Goal: Obtain resource: Download file/media

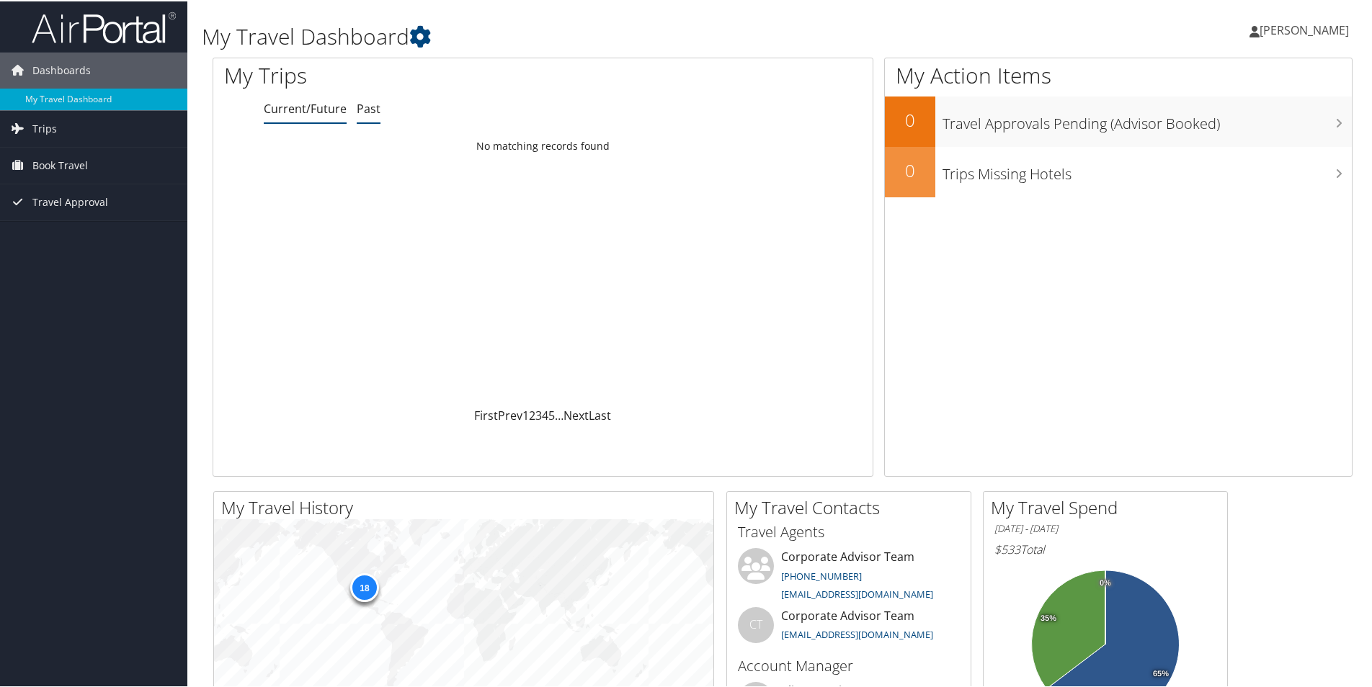
click at [370, 112] on link "Past" at bounding box center [369, 107] width 24 height 16
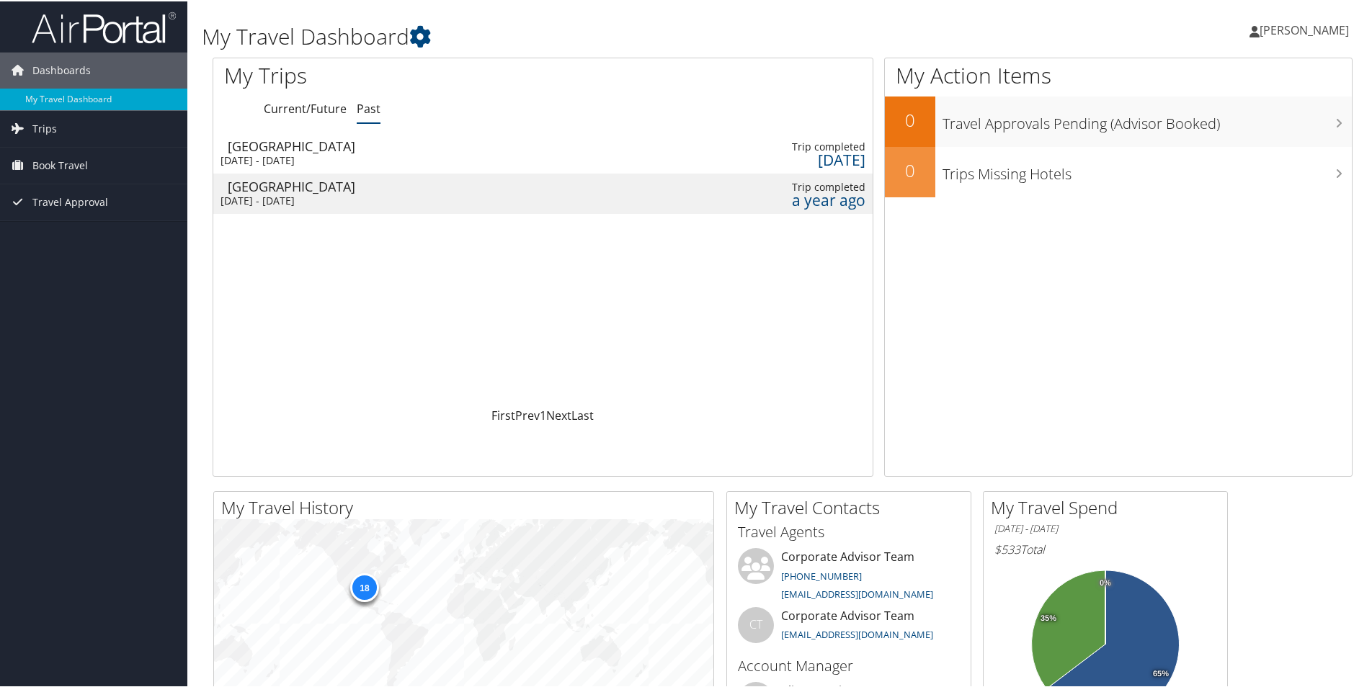
click at [381, 160] on td "Birmingham Tue 18 Mar 2025 - Wed 19 Mar 2025" at bounding box center [297, 152] width 168 height 40
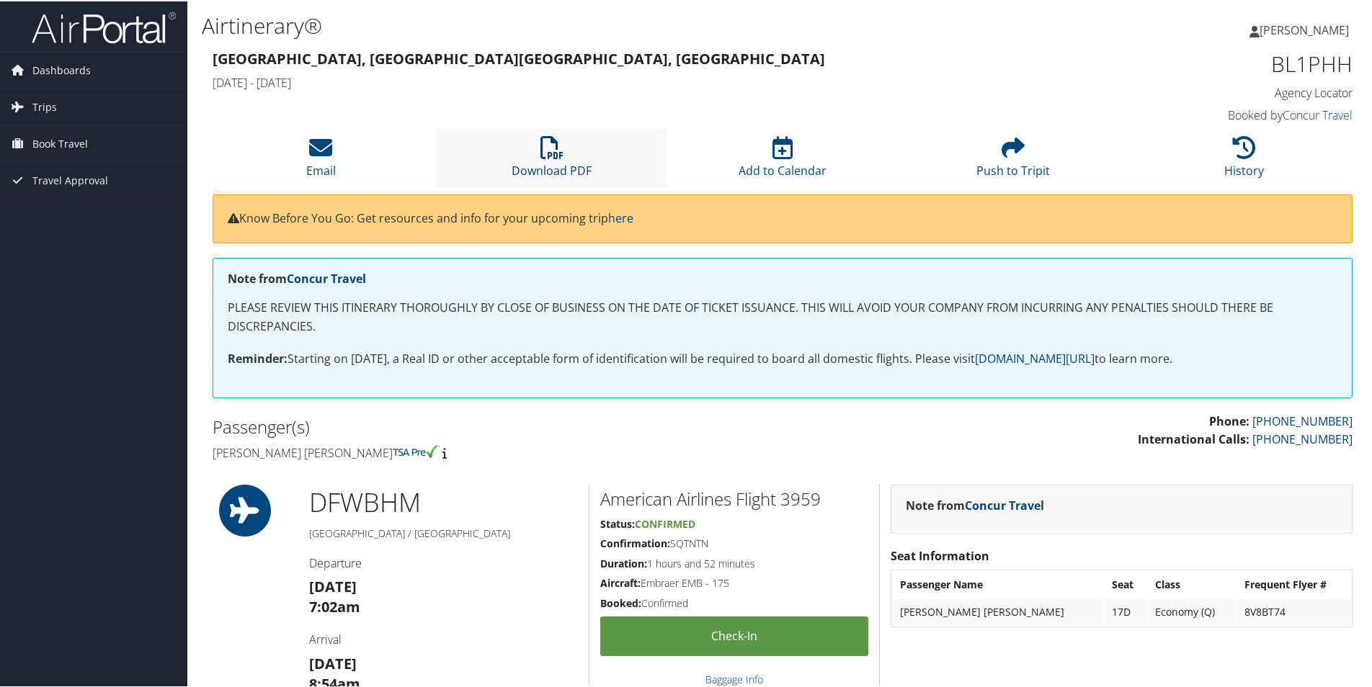
click at [556, 154] on icon at bounding box center [551, 146] width 23 height 23
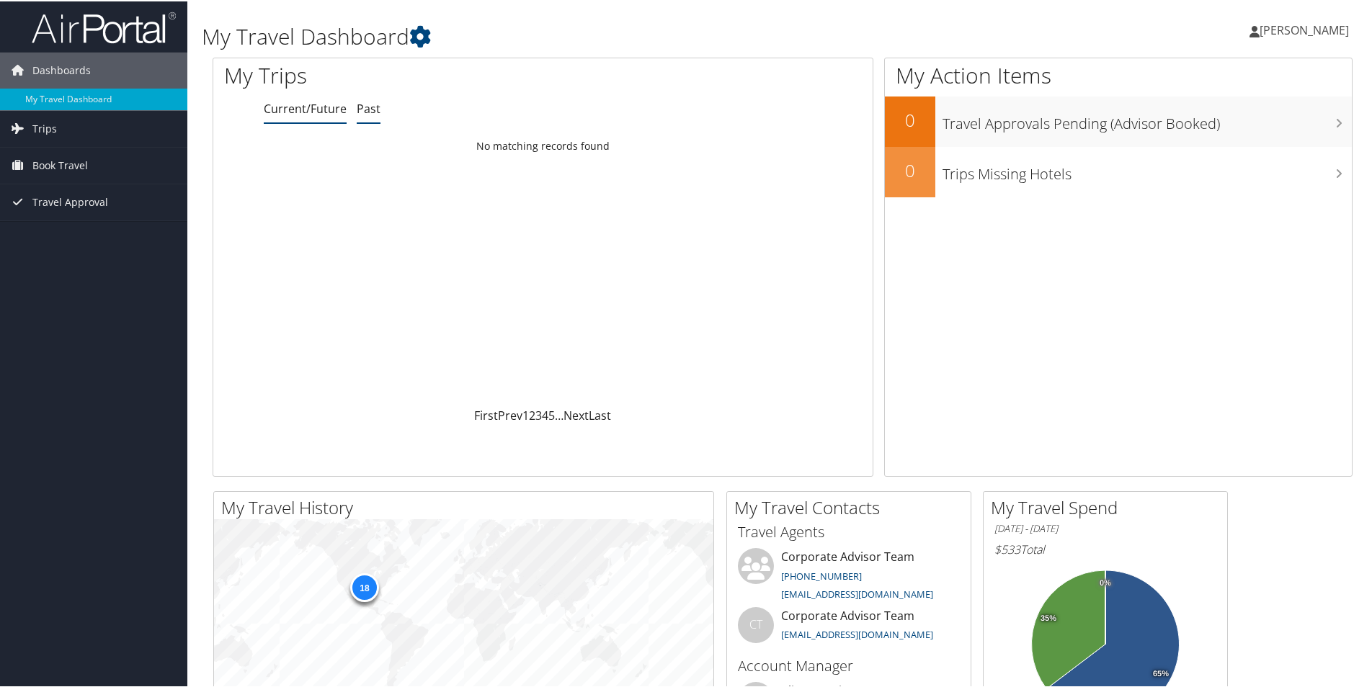
click at [365, 112] on link "Past" at bounding box center [369, 107] width 24 height 16
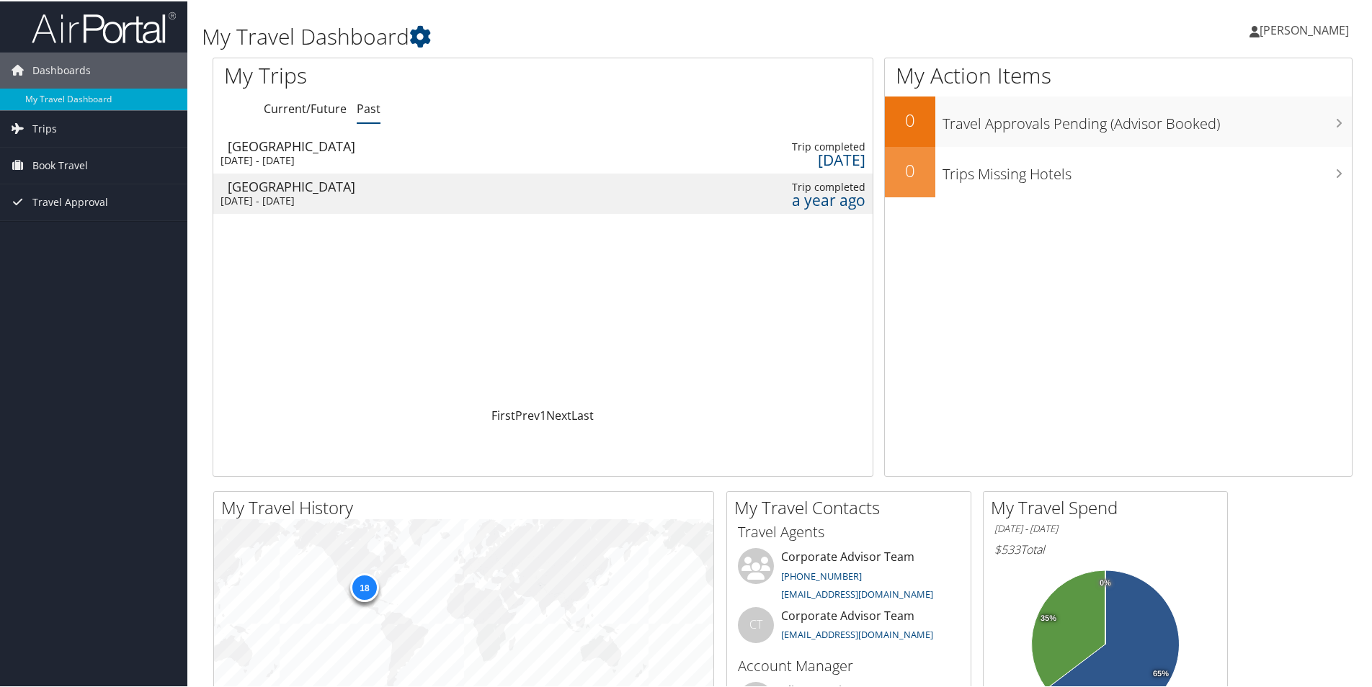
click at [381, 189] on div "[GEOGRAPHIC_DATA]" at bounding box center [304, 185] width 153 height 13
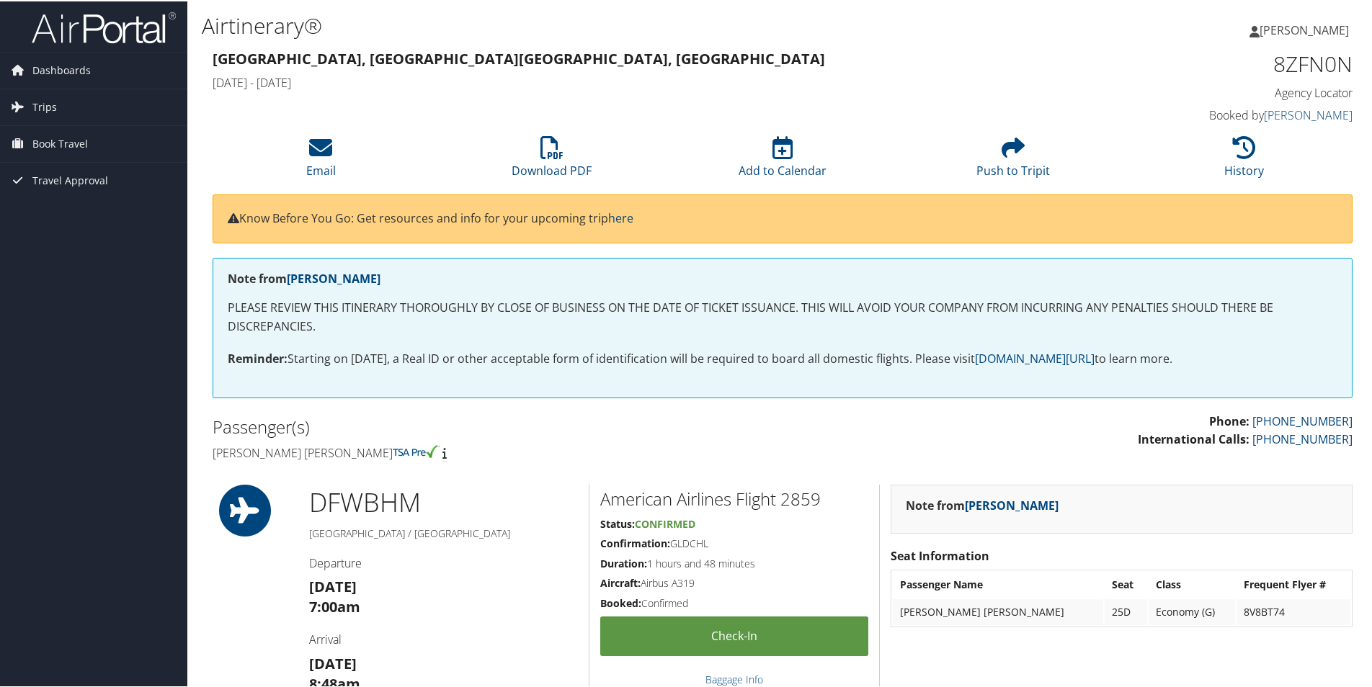
drag, startPoint x: 1337, startPoint y: 0, endPoint x: 972, endPoint y: 50, distance: 368.8
click at [972, 50] on h3 "[GEOGRAPHIC_DATA], [GEOGRAPHIC_DATA] [GEOGRAPHIC_DATA], [GEOGRAPHIC_DATA]" at bounding box center [637, 58] width 849 height 20
click at [532, 161] on li "Download PDF" at bounding box center [551, 157] width 231 height 58
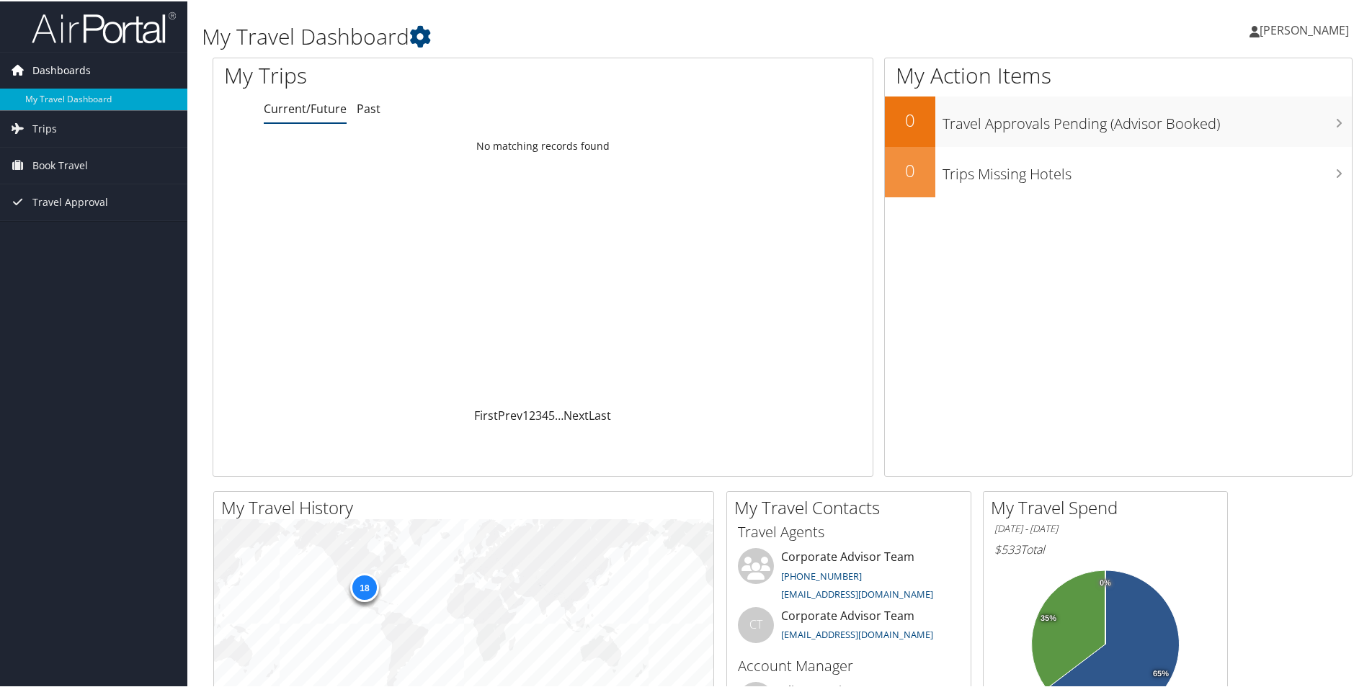
click at [53, 76] on span "Dashboards" at bounding box center [61, 69] width 58 height 36
click at [53, 78] on span "Dashboards" at bounding box center [61, 69] width 58 height 36
click at [50, 130] on span "Trips" at bounding box center [44, 128] width 24 height 36
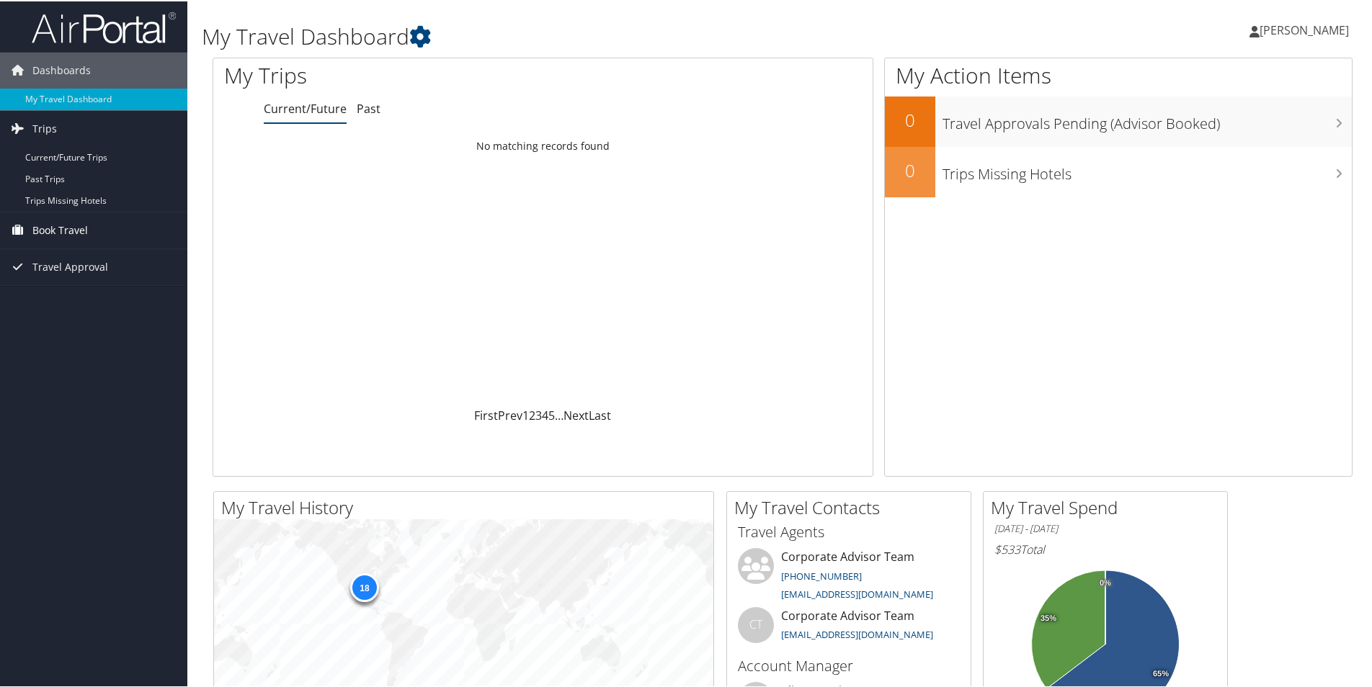
click at [56, 228] on span "Book Travel" at bounding box center [59, 229] width 55 height 36
click at [57, 299] on link "Book/Manage Online Trips" at bounding box center [93, 301] width 187 height 22
click at [361, 109] on link "Past" at bounding box center [369, 107] width 24 height 16
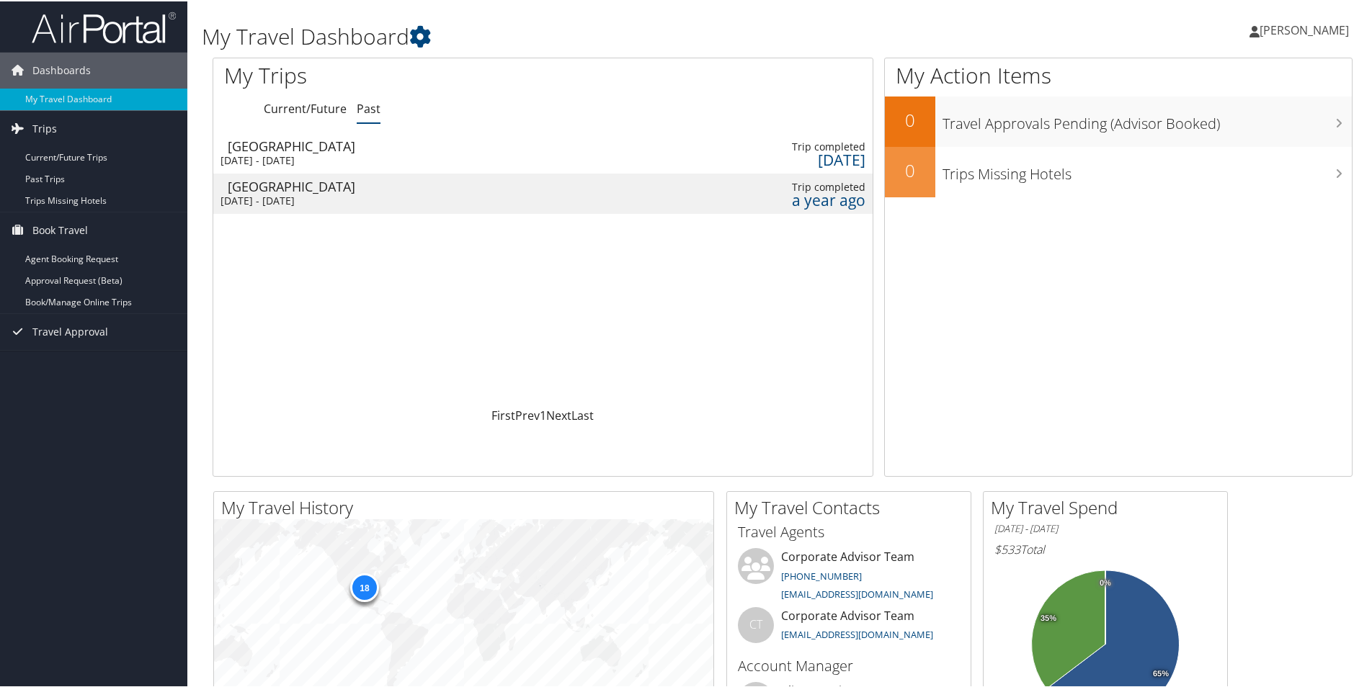
click at [318, 197] on div "Mon 14 Oct 2024 - Wed 16 Oct 2024" at bounding box center [296, 199] width 153 height 13
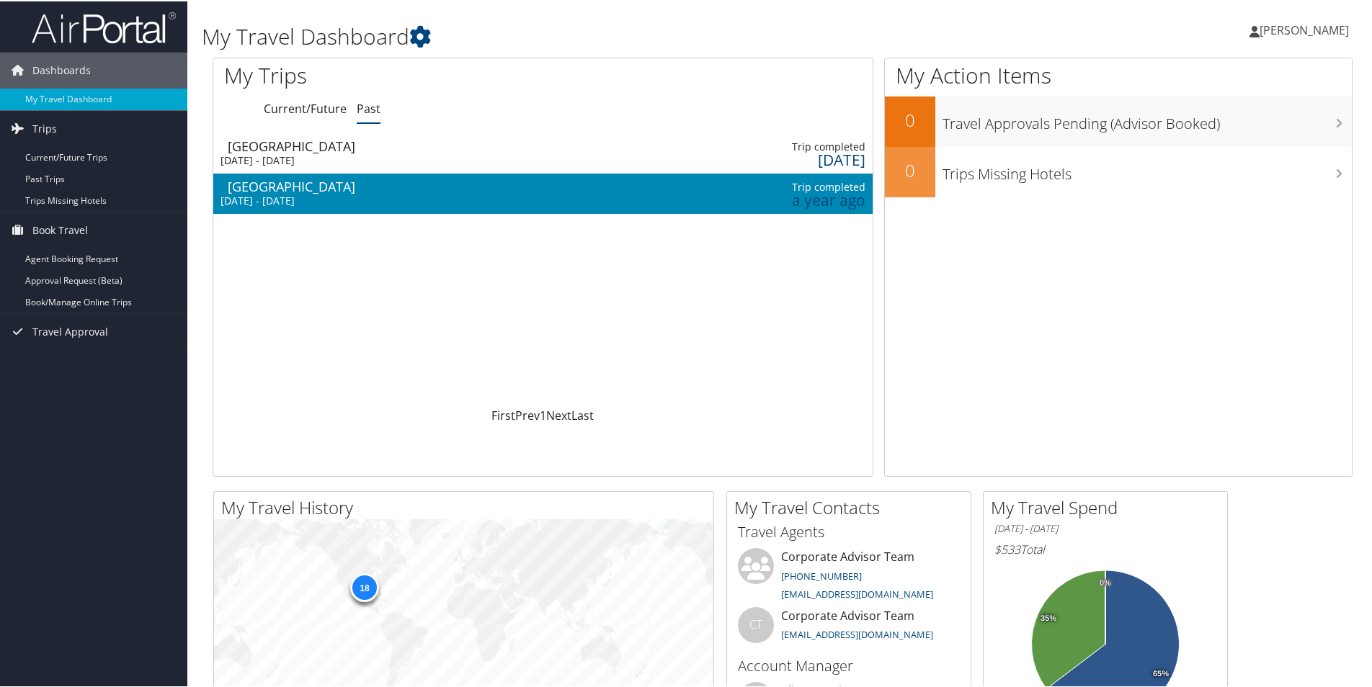
click at [318, 197] on div "Mon 14 Oct 2024 - Wed 16 Oct 2024" at bounding box center [296, 199] width 153 height 13
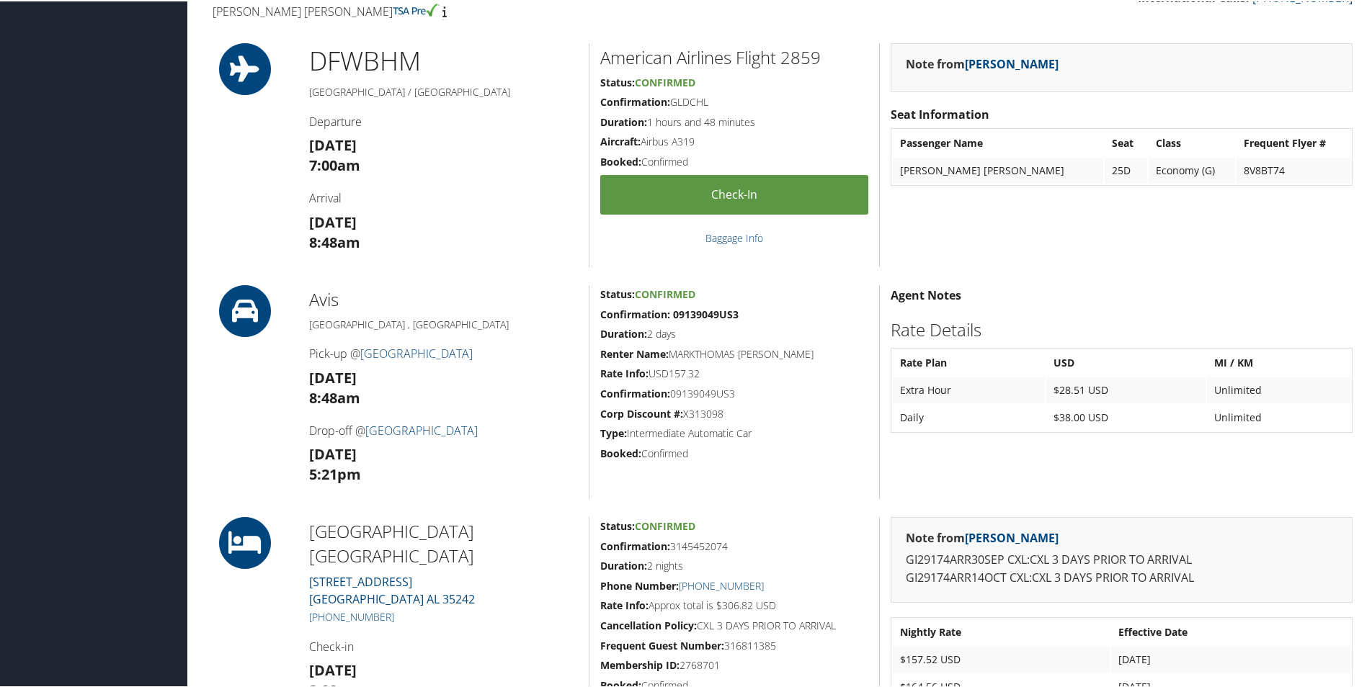
scroll to position [648, 0]
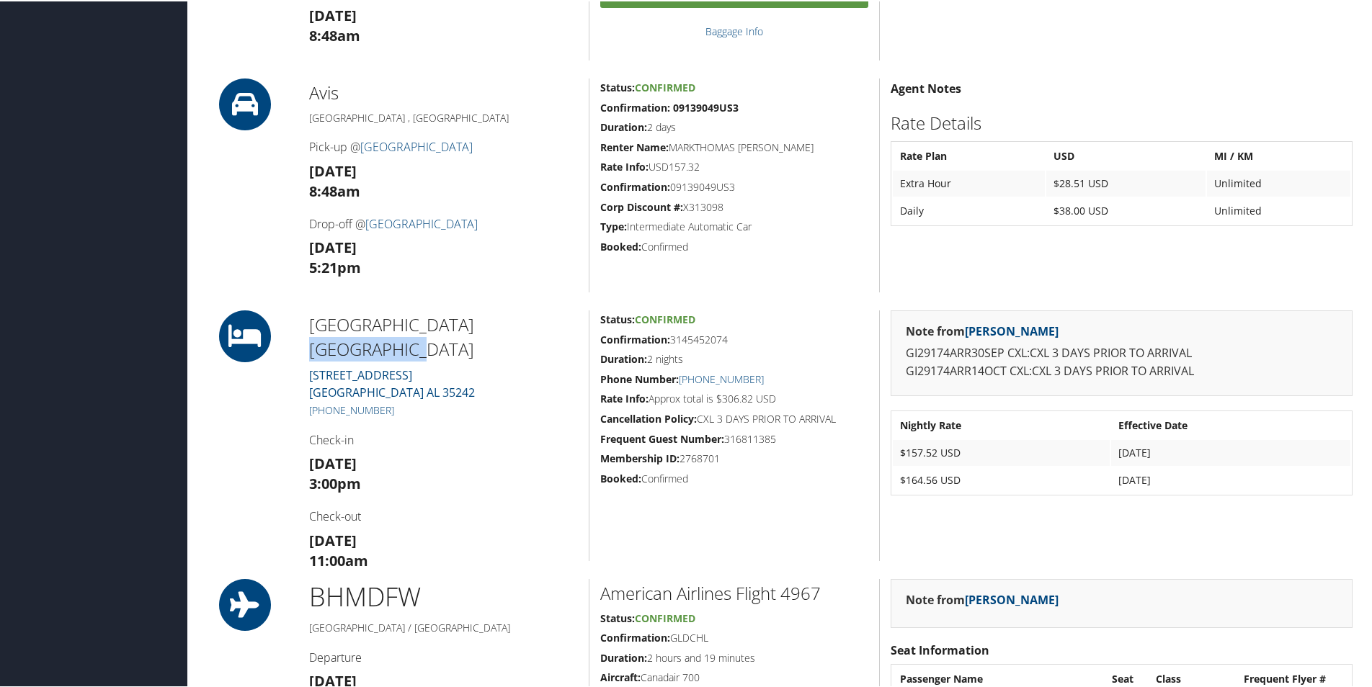
drag, startPoint x: 543, startPoint y: 326, endPoint x: 454, endPoint y: 325, distance: 89.4
click at [454, 325] on h2 "[GEOGRAPHIC_DATA] [GEOGRAPHIC_DATA]" at bounding box center [443, 335] width 269 height 48
copy h2 "[GEOGRAPHIC_DATA]"
drag, startPoint x: 468, startPoint y: 350, endPoint x: 301, endPoint y: 355, distance: 166.5
click at [301, 355] on div "[GEOGRAPHIC_DATA] [STREET_ADDRESS] [PHONE_NUMBER] Check-in [DATE] 3:00pm Check-…" at bounding box center [443, 434] width 290 height 251
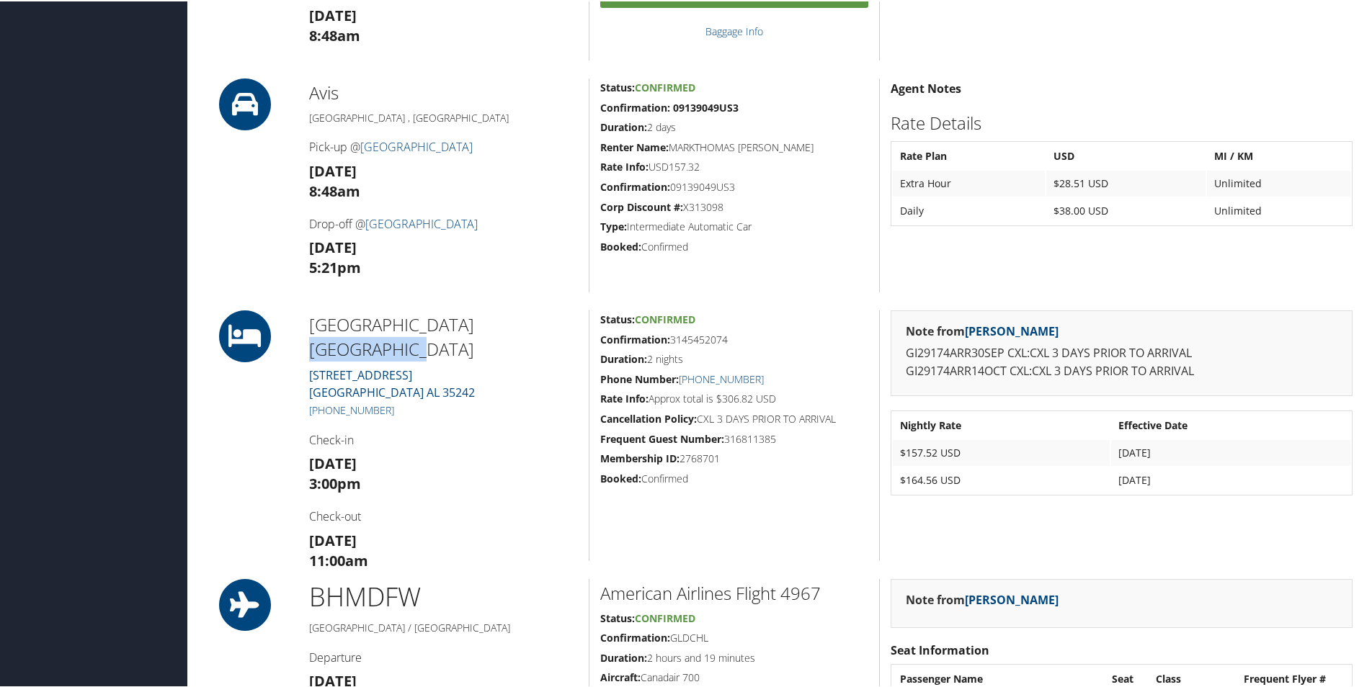
copy link "[STREET_ADDRESS]"
drag, startPoint x: 306, startPoint y: 369, endPoint x: 374, endPoint y: 371, distance: 67.8
click at [374, 371] on div "[GEOGRAPHIC_DATA] [STREET_ADDRESS] [PHONE_NUMBER] Check-in [DATE] 3:00pm Check-…" at bounding box center [443, 434] width 290 height 251
copy link "[GEOGRAPHIC_DATA]"
drag, startPoint x: 435, startPoint y: 369, endPoint x: 397, endPoint y: 375, distance: 38.7
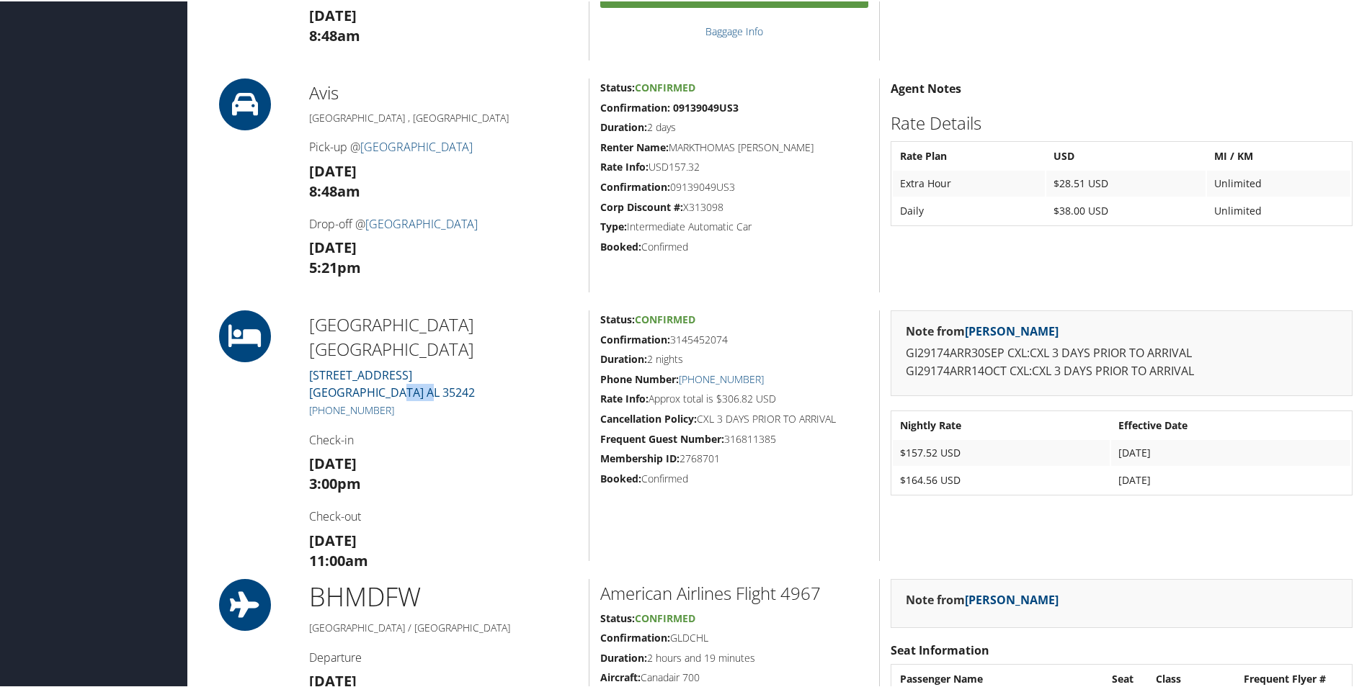
click at [397, 375] on div "[GEOGRAPHIC_DATA] [STREET_ADDRESS] [PHONE_NUMBER] Check-in [DATE] 3:00pm Check-…" at bounding box center [443, 434] width 290 height 251
copy link "35242"
